Goal: Information Seeking & Learning: Learn about a topic

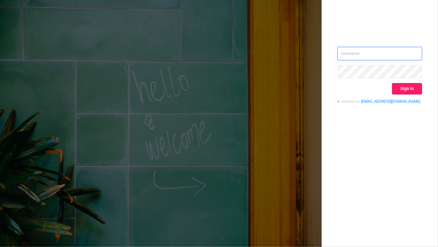
type input "kirill@protected.media"
click at [406, 90] on button "Sign in" at bounding box center [407, 88] width 30 height 11
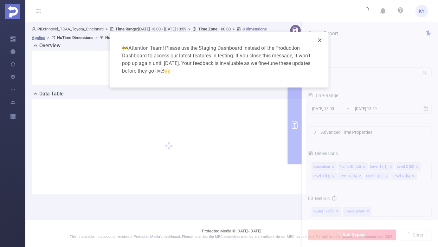
click at [316, 40] on span "Close" at bounding box center [320, 41] width 18 height 18
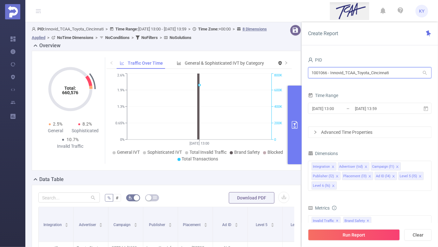
click at [343, 78] on div "1001066 - Innovid_TCAA_Toyota_Cincinnati 1001066 - Innovid_TCAA_Toyota_Cincinna…" at bounding box center [370, 73] width 124 height 15
click at [345, 74] on input "1001066 - Innovid_TCAA_Toyota_Cincinnati" at bounding box center [370, 72] width 124 height 11
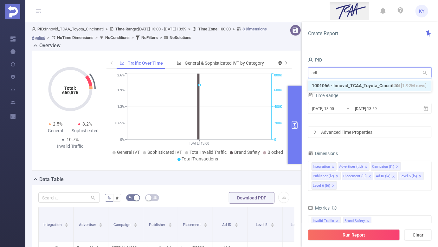
type input "adte"
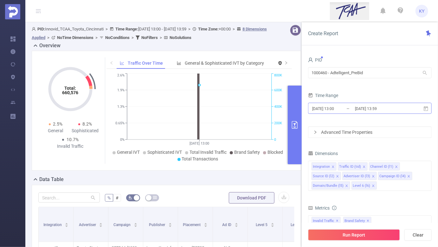
click at [371, 110] on input "[DATE] 13:59" at bounding box center [379, 108] width 51 height 9
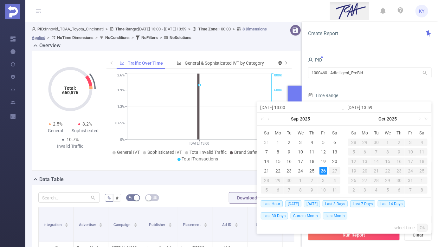
click at [289, 205] on span "[DATE]" at bounding box center [293, 203] width 16 height 7
type input "[DATE] 00:00"
type input "[DATE] 23:59"
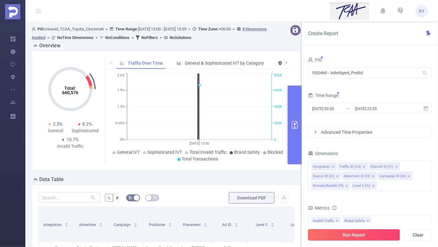
click at [335, 231] on button "Run Report" at bounding box center [354, 234] width 92 height 11
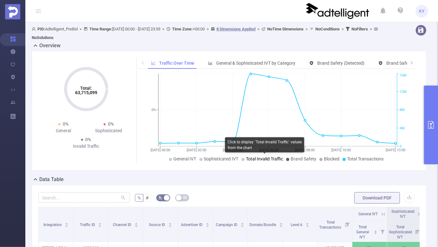
click at [270, 158] on span "Total Invalid Traffic" at bounding box center [264, 158] width 37 height 5
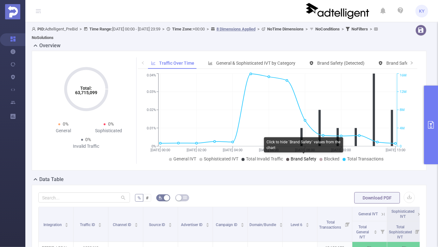
click at [299, 160] on span "Brand Safety" at bounding box center [304, 158] width 26 height 5
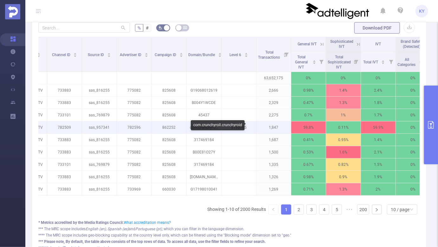
scroll to position [0, 70]
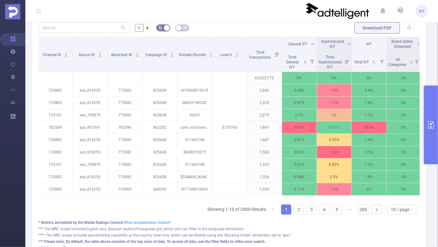
click at [306, 211] on ul "Showing 1-10 of 2000 Results 1 2 3 4 5 ••• 200 10 / page" at bounding box center [313, 209] width 213 height 10
click at [304, 211] on ul "Showing 1-10 of 2000 Results 1 2 3 4 5 ••• 200 10 / page" at bounding box center [313, 209] width 213 height 10
click at [300, 209] on link "2" at bounding box center [299, 210] width 10 height 10
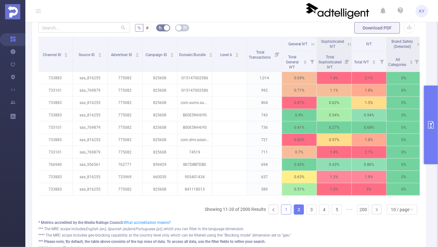
click at [285, 208] on link "1" at bounding box center [286, 210] width 10 height 10
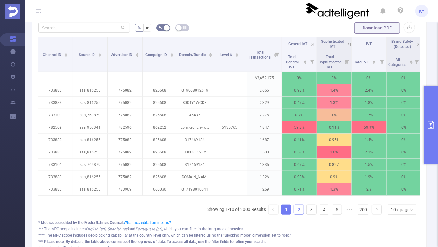
click at [304, 207] on link "2" at bounding box center [299, 210] width 10 height 10
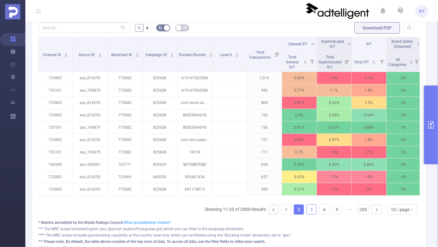
click at [310, 209] on link "3" at bounding box center [312, 210] width 10 height 10
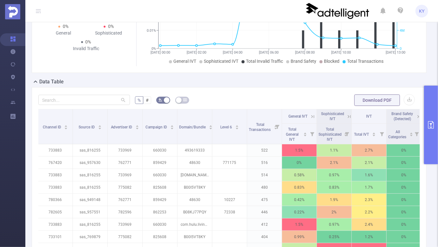
scroll to position [193, 0]
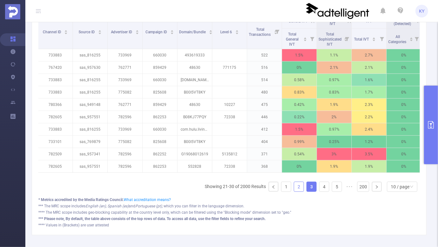
click at [299, 185] on link "2" at bounding box center [299, 187] width 10 height 10
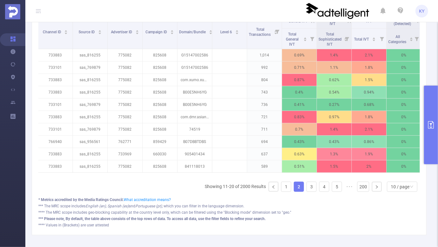
click at [428, 114] on button "primary" at bounding box center [431, 125] width 14 height 79
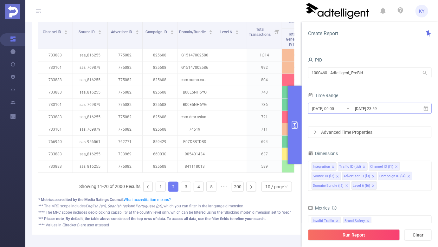
click at [393, 110] on input "[DATE] 23:59" at bounding box center [379, 108] width 51 height 9
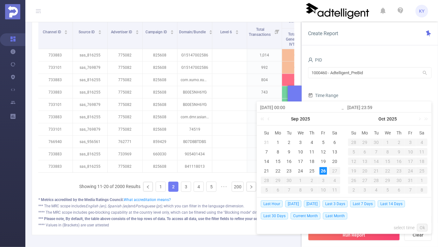
click at [386, 86] on form "PID 1000460 - Adtelligent_PreBid 1000460 - Adtelligent_PreBid Time Range 2025-0…" at bounding box center [370, 96] width 124 height 82
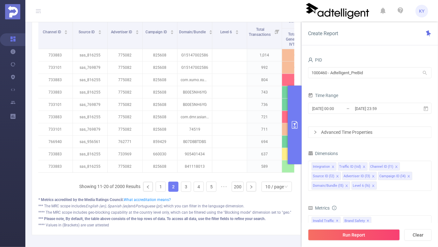
click at [379, 134] on div "Advanced Time Properties" at bounding box center [369, 132] width 123 height 11
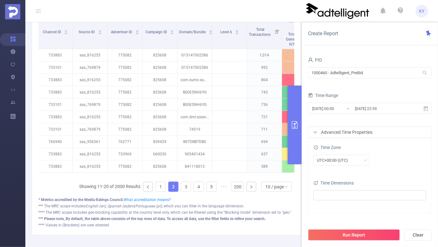
click at [379, 134] on div "Advanced Time Properties" at bounding box center [369, 132] width 123 height 11
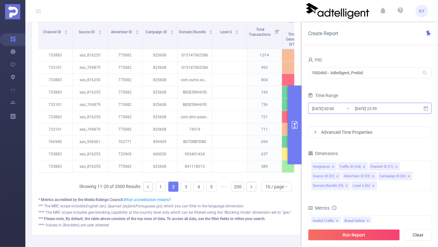
click at [378, 106] on input "[DATE] 23:59" at bounding box center [379, 108] width 51 height 9
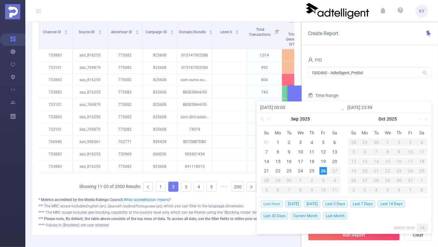
click at [272, 202] on span "Last Hour" at bounding box center [272, 203] width 22 height 7
type input "2025-09-26 12:00"
type input "2025-09-26 12:59"
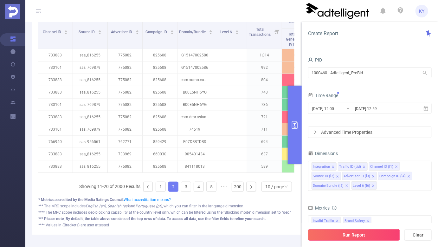
click at [332, 232] on button "Run Report" at bounding box center [354, 234] width 92 height 11
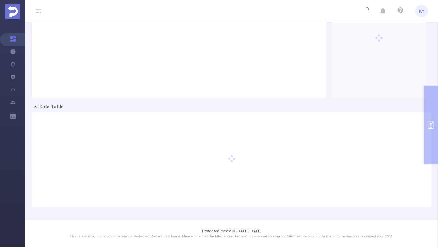
scroll to position [72, 0]
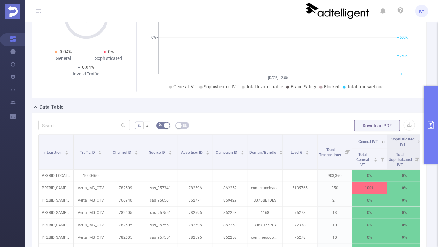
click at [257, 130] on form "% # Download PDF" at bounding box center [228, 125] width 381 height 13
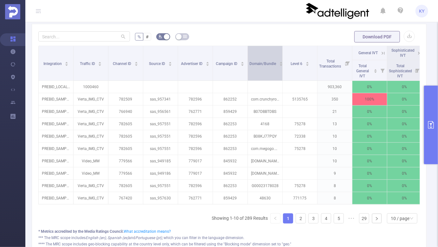
scroll to position [219, 0]
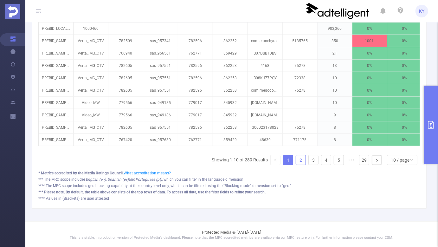
click at [297, 159] on link "2" at bounding box center [301, 160] width 10 height 10
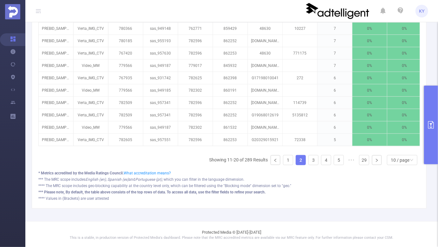
scroll to position [47, 0]
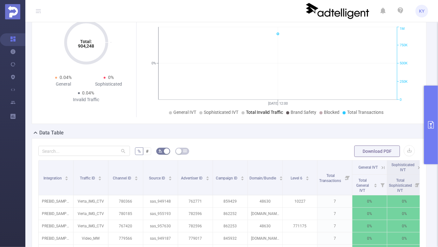
click at [268, 112] on span "Total Invalid Traffic" at bounding box center [264, 112] width 37 height 5
click at [437, 114] on button "primary" at bounding box center [431, 125] width 14 height 79
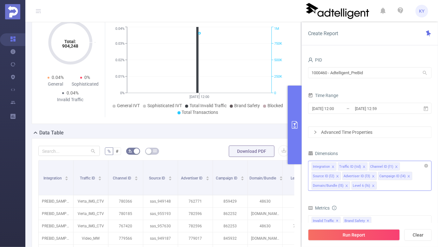
click at [426, 163] on div "Integration Traffic ID (tid) Channel ID (l1) Source ID (l2) Advertiser ID (l3) …" at bounding box center [369, 166] width 117 height 10
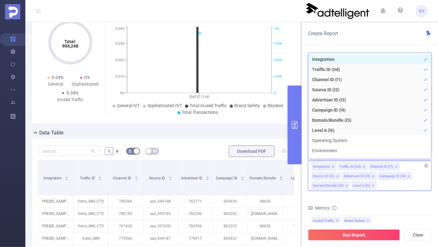
click at [413, 166] on div "Integration Traffic ID (tid) Channel ID (l1) Source ID (l2) Advertiser ID (l3) …" at bounding box center [369, 166] width 117 height 10
click at [426, 167] on icon "icon: close-circle" at bounding box center [426, 166] width 4 height 4
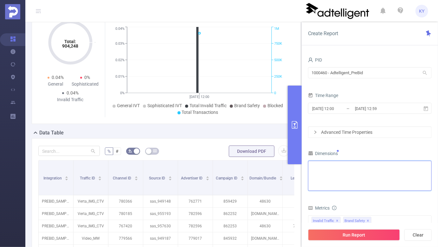
click at [412, 168] on div "Integration Traffic ID (tid) Channel ID (l1) Source ID (l2) Advertiser ID (l3) …" at bounding box center [369, 166] width 117 height 10
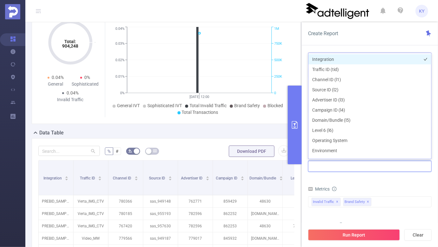
click at [338, 60] on li "Integration" at bounding box center [369, 59] width 123 height 10
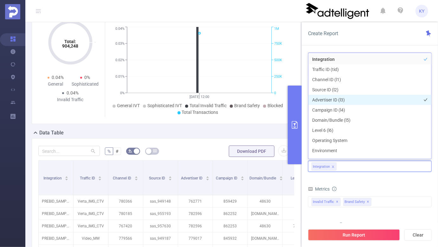
scroll to position [2, 0]
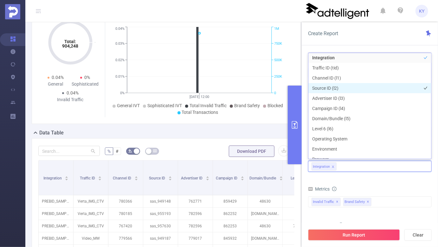
click at [347, 87] on li "Source ID (l2)" at bounding box center [369, 88] width 123 height 10
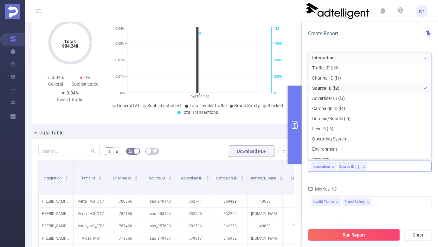
click at [375, 233] on button "Run Report" at bounding box center [354, 234] width 92 height 11
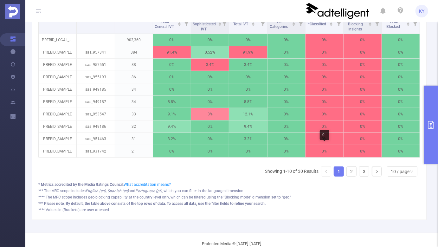
scroll to position [55, 0]
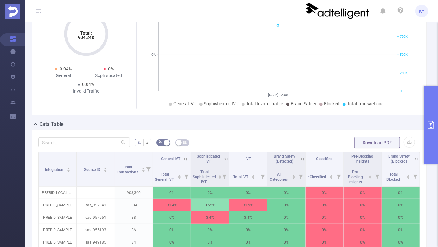
click at [259, 93] on icon "26/09 12:00 0% 0 250K 500K 750K 1M" at bounding box center [278, 63] width 280 height 92
click at [257, 99] on icon "26/09 12:00 0% 0 250K 500K 750K 1M" at bounding box center [278, 63] width 280 height 92
click at [432, 120] on button "primary" at bounding box center [431, 125] width 14 height 79
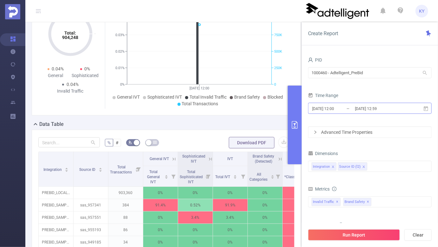
click at [397, 110] on input "2025-09-26 12:59" at bounding box center [379, 108] width 51 height 9
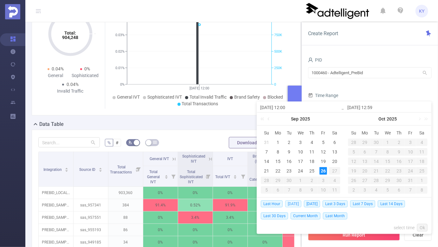
click at [293, 202] on span "[DATE]" at bounding box center [293, 203] width 16 height 7
type input "[DATE] 00:00"
type input "[DATE] 23:59"
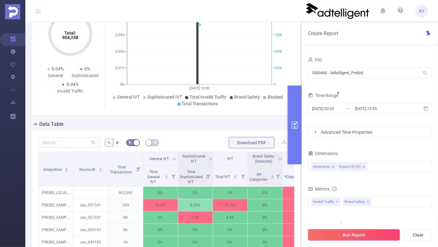
click at [336, 240] on button "Run Report" at bounding box center [354, 234] width 92 height 11
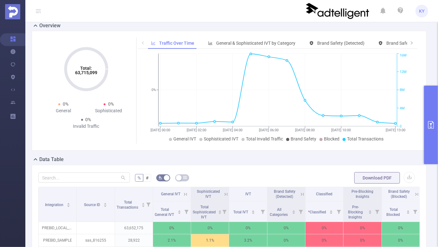
scroll to position [19, 0]
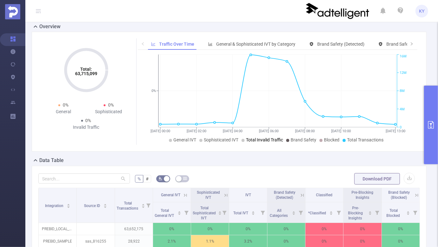
click at [271, 140] on span "Total Invalid Traffic" at bounding box center [264, 139] width 37 height 5
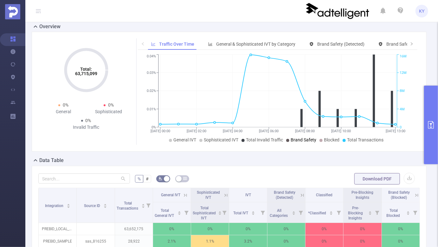
click at [301, 140] on span "Brand Safety" at bounding box center [304, 139] width 26 height 5
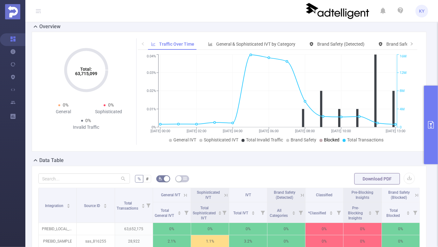
click at [332, 142] on span "Blocked" at bounding box center [332, 139] width 16 height 5
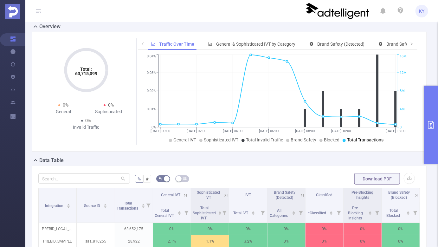
click at [357, 142] on span "Total Transactions" at bounding box center [365, 139] width 36 height 5
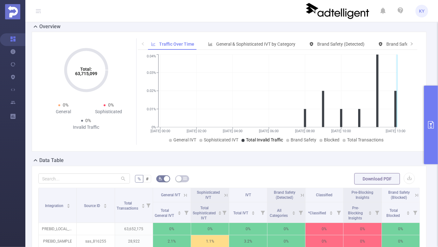
click at [273, 142] on span "Total Invalid Traffic" at bounding box center [264, 139] width 37 height 5
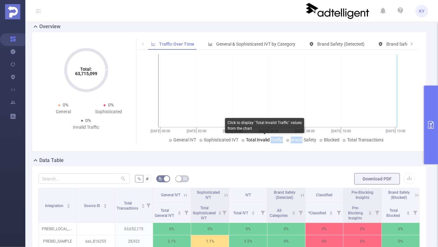
click at [273, 142] on span "Total Invalid Traffic" at bounding box center [264, 139] width 37 height 5
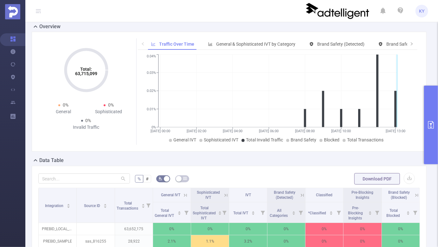
click at [335, 157] on div "Data Table" at bounding box center [232, 161] width 400 height 9
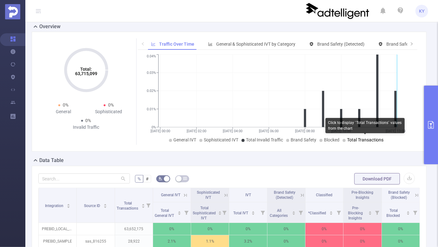
click at [355, 139] on span "Total Transactions" at bounding box center [365, 139] width 36 height 5
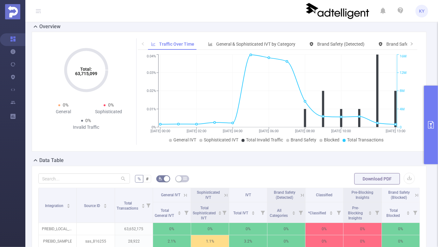
click at [430, 144] on button "primary" at bounding box center [431, 125] width 14 height 79
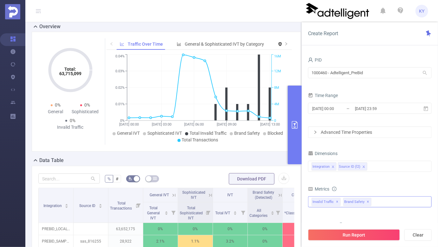
click at [334, 201] on span "Invalid Traffic ✕" at bounding box center [325, 202] width 29 height 8
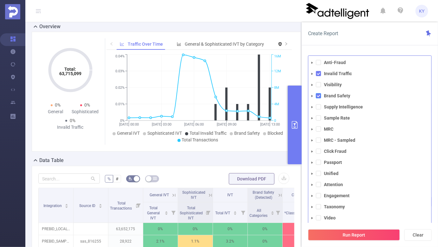
click at [319, 96] on span at bounding box center [318, 95] width 5 height 5
click at [319, 79] on ul "Anti-Fraud Invalid Traffic Visibility Brand Safety Supply Intelligence Sample R…" at bounding box center [369, 140] width 123 height 164
click at [319, 74] on span at bounding box center [318, 73] width 5 height 5
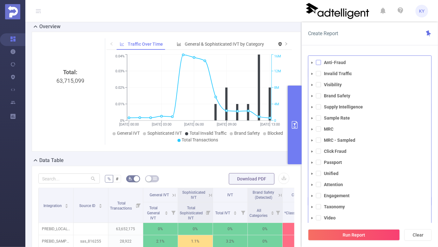
click at [319, 62] on span at bounding box center [318, 62] width 5 height 5
click at [343, 233] on button "Run Report" at bounding box center [354, 234] width 92 height 11
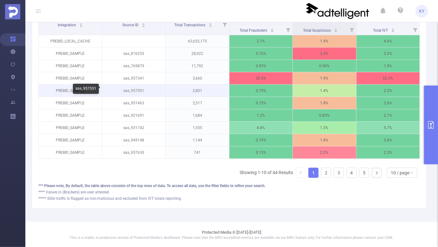
scroll to position [191, 0]
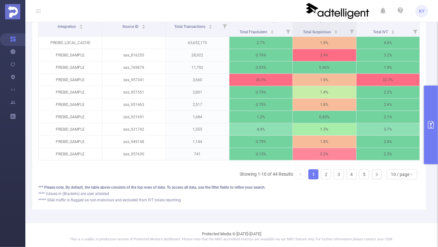
click at [426, 121] on button "primary" at bounding box center [431, 125] width 14 height 79
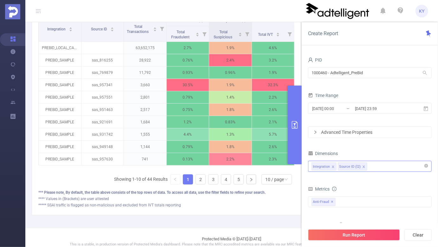
click at [387, 170] on div "Integration Source ID (l2)" at bounding box center [369, 166] width 117 height 10
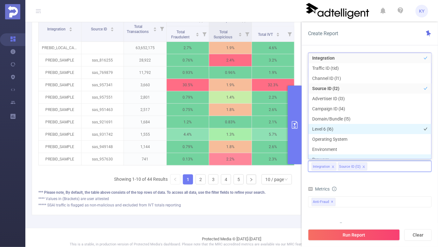
scroll to position [7, 0]
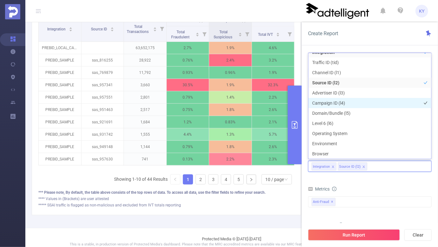
click at [355, 102] on li "Campaign ID (l4)" at bounding box center [369, 103] width 123 height 10
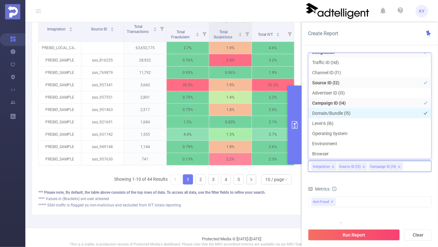
click at [353, 111] on li "Domain/Bundle (l5)" at bounding box center [369, 113] width 123 height 10
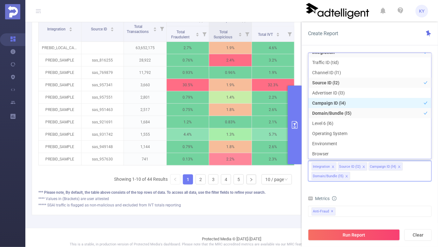
click at [352, 104] on li "Campaign ID (l4)" at bounding box center [369, 103] width 123 height 10
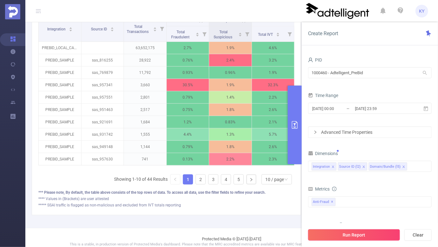
click at [350, 232] on button "Run Report" at bounding box center [354, 234] width 92 height 11
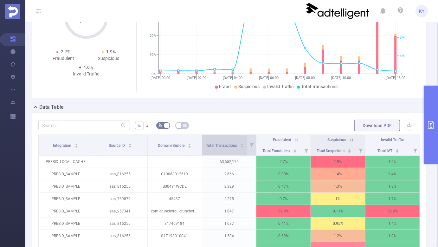
drag, startPoint x: 199, startPoint y: 138, endPoint x: 221, endPoint y: 139, distance: 21.9
click at [221, 139] on tr "Integration Source ID Domain/Bundle Total Transactions Fraudulent Suspicious In…" at bounding box center [229, 140] width 381 height 10
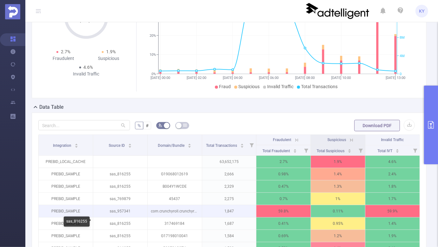
click at [130, 212] on p "sas_957341" at bounding box center [120, 211] width 54 height 12
click at [125, 212] on p "sas_957341" at bounding box center [120, 211] width 54 height 12
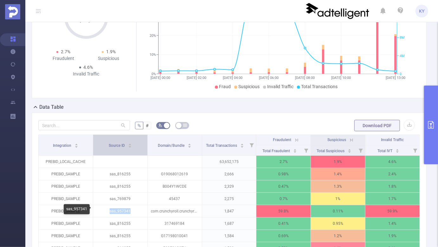
copy p "sas_957341"
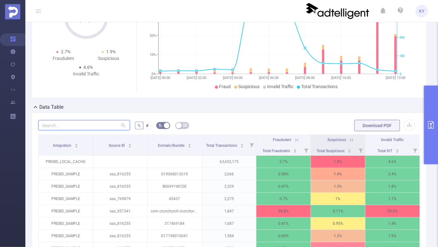
click at [99, 122] on input "text" at bounding box center [84, 125] width 92 height 10
paste input "sas_957341"
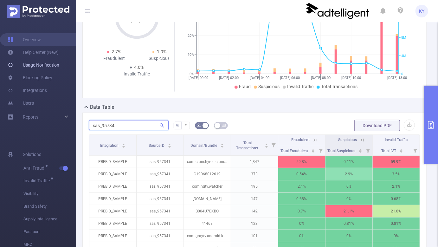
type input "sas_95734"
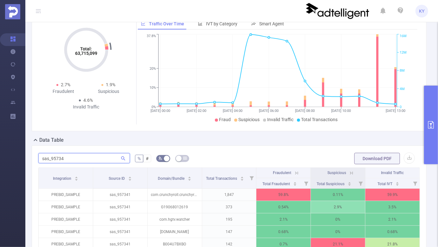
scroll to position [4, 0]
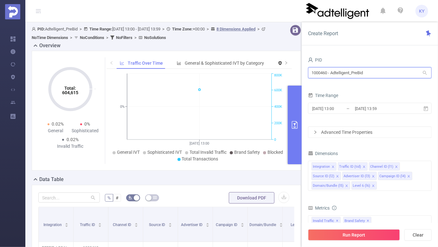
click at [336, 74] on input "1000460 - Adtelligent_PreBid" at bounding box center [370, 72] width 124 height 11
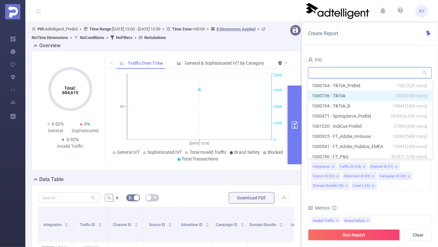
click at [345, 95] on li "1000736 - TikTok 5B [397M rows]" at bounding box center [370, 96] width 124 height 10
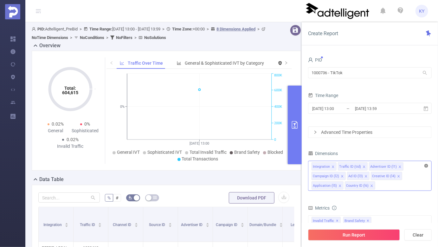
click at [425, 166] on icon "icon: close-circle" at bounding box center [426, 166] width 4 height 4
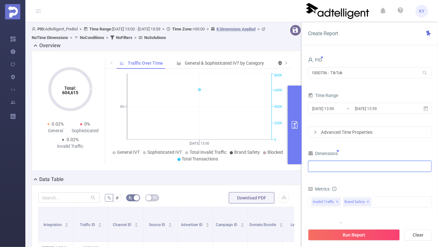
click at [416, 168] on div at bounding box center [369, 166] width 117 height 10
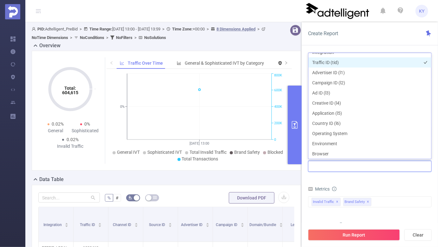
scroll to position [1, 0]
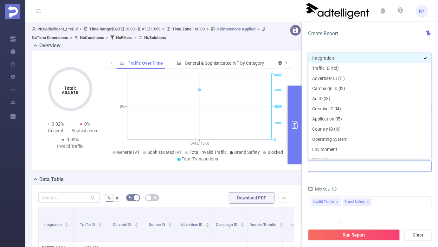
click at [325, 55] on li "Integration" at bounding box center [369, 58] width 123 height 10
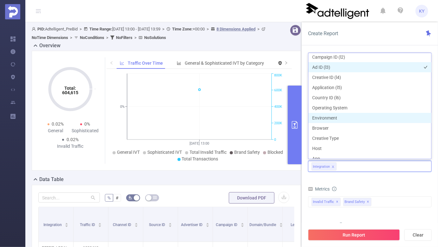
scroll to position [46, 0]
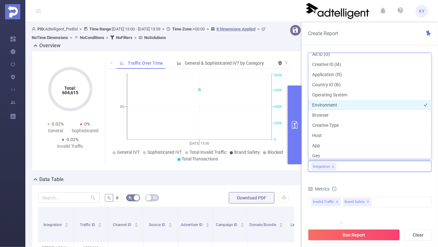
click at [328, 105] on li "Environment" at bounding box center [369, 105] width 123 height 10
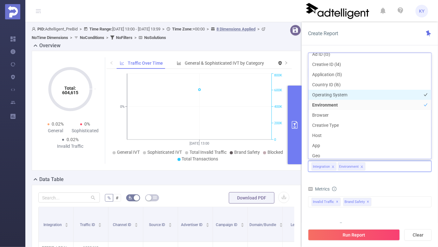
click at [329, 95] on li "Operating System" at bounding box center [369, 95] width 123 height 10
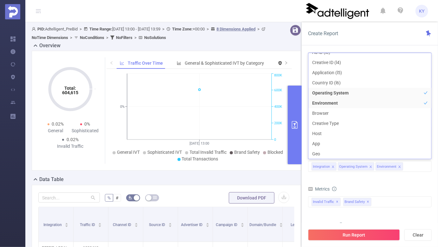
click at [350, 189] on div "Metrics" at bounding box center [370, 189] width 124 height 10
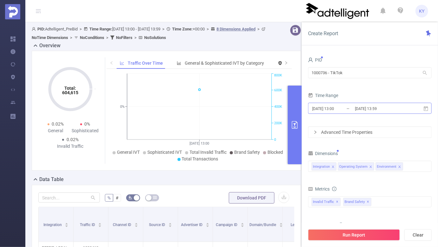
click at [359, 112] on input "[DATE] 13:59" at bounding box center [379, 108] width 51 height 9
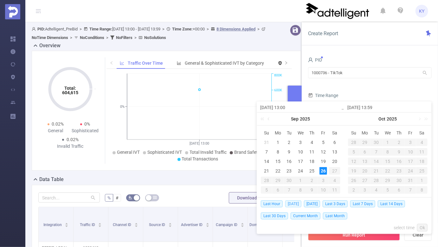
click at [291, 203] on span "[DATE]" at bounding box center [293, 203] width 16 height 7
type input "[DATE] 00:00"
type input "[DATE] 23:59"
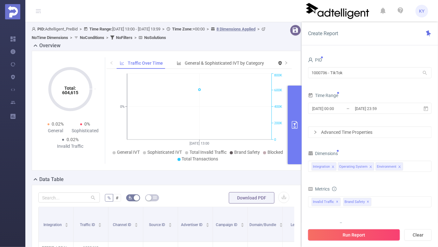
click at [332, 239] on button "Run Report" at bounding box center [354, 234] width 92 height 11
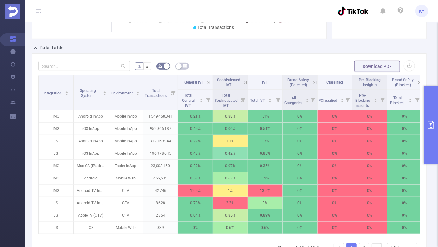
scroll to position [156, 0]
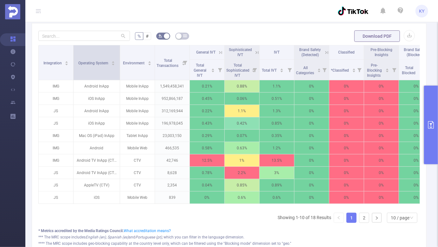
drag, startPoint x: 107, startPoint y: 71, endPoint x: 122, endPoint y: 70, distance: 14.9
click at [121, 70] on span at bounding box center [119, 62] width 3 height 35
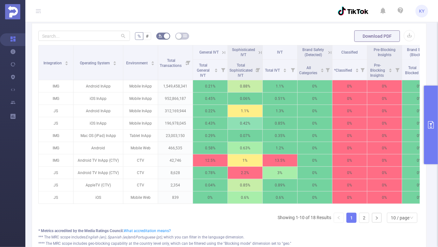
click at [227, 23] on div "Data Table" at bounding box center [232, 18] width 400 height 9
click at [225, 33] on div "% # Download PDF Integration Operating System Environment Total Transactions Ge…" at bounding box center [229, 144] width 395 height 243
click at [225, 34] on div "% # Download PDF Integration Operating System Environment Total Transactions Ge…" at bounding box center [229, 144] width 395 height 243
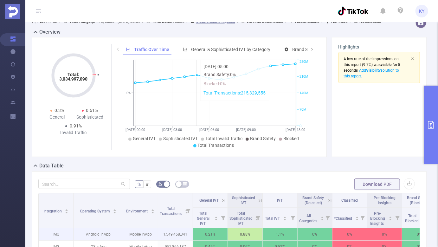
scroll to position [87, 0]
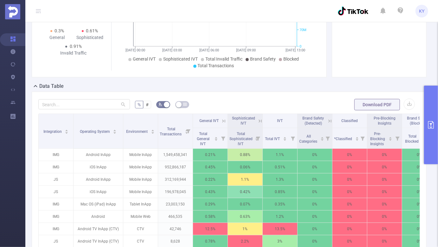
click at [225, 108] on form "% # Download PDF" at bounding box center [228, 104] width 381 height 13
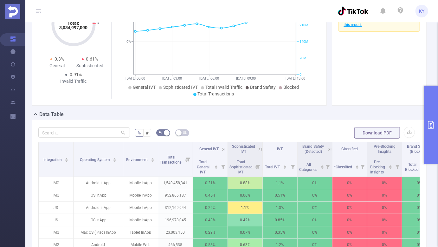
scroll to position [19, 0]
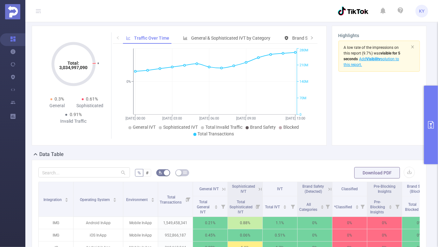
click at [429, 145] on button "primary" at bounding box center [431, 125] width 14 height 79
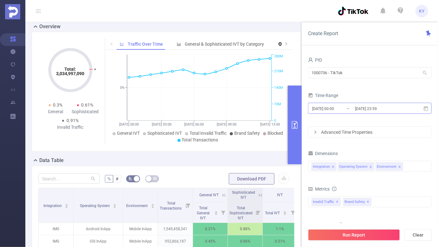
click at [378, 105] on input "[DATE] 23:59" at bounding box center [379, 108] width 51 height 9
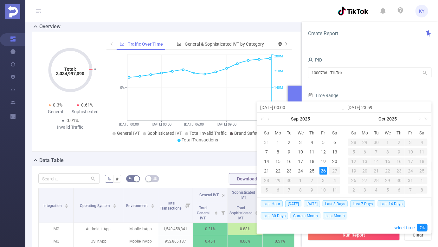
click at [309, 205] on span "[DATE]" at bounding box center [312, 203] width 16 height 7
type input "[DATE] 00:00"
type input "[DATE] 23:59"
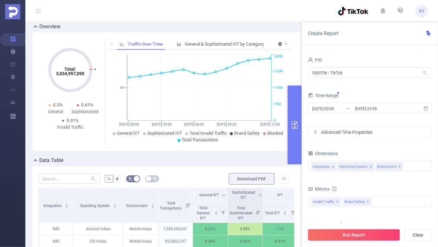
click at [340, 236] on button "Run Report" at bounding box center [354, 234] width 92 height 11
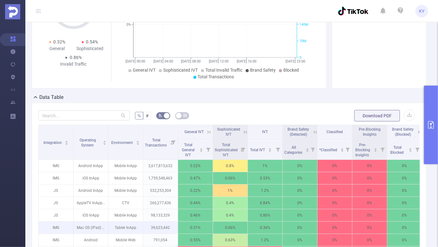
scroll to position [87, 0]
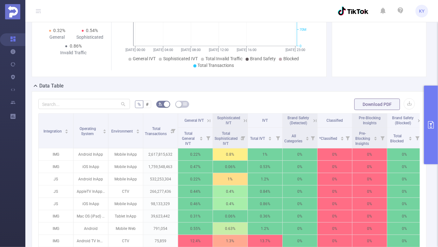
click at [428, 93] on button "primary" at bounding box center [431, 125] width 14 height 79
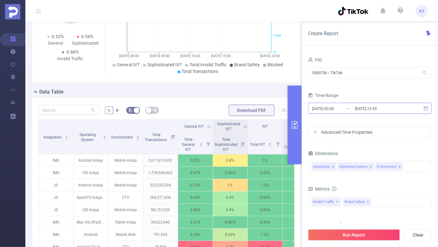
click at [369, 105] on input "[DATE] 23:59" at bounding box center [379, 108] width 51 height 9
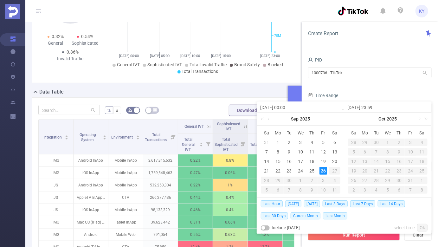
click at [296, 205] on span "[DATE]" at bounding box center [293, 203] width 16 height 7
type input "[DATE] 00:00"
type input "[DATE] 23:59"
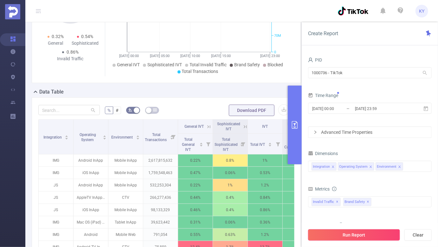
click at [347, 234] on button "Run Report" at bounding box center [354, 234] width 92 height 11
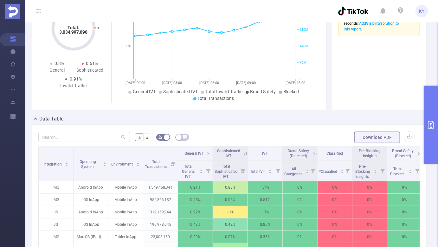
scroll to position [56, 0]
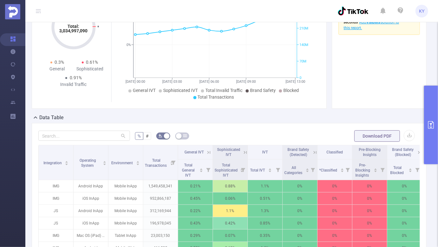
click at [322, 109] on div "Total: 3,034,997,090 Total: 3,034,997,090 0.3% General 0.61% Sophisticated 0.91…" at bounding box center [179, 49] width 295 height 120
